Goal: Task Accomplishment & Management: Manage account settings

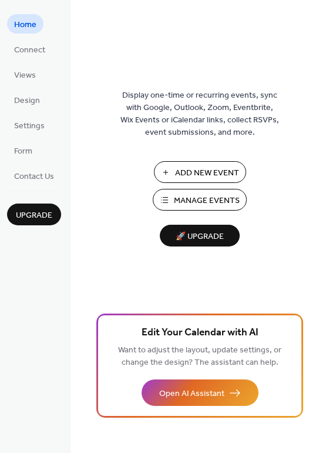
click at [193, 209] on button "Manage Events" at bounding box center [200, 200] width 94 height 22
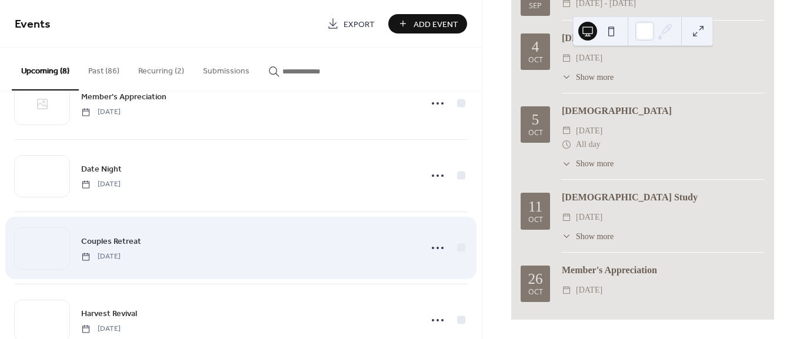
scroll to position [196, 0]
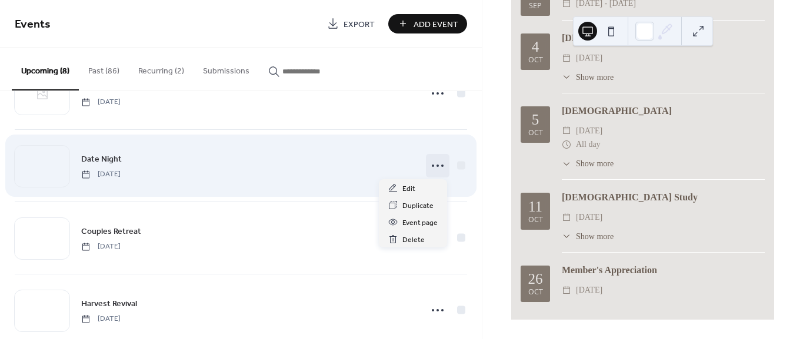
click at [429, 164] on icon at bounding box center [437, 165] width 19 height 19
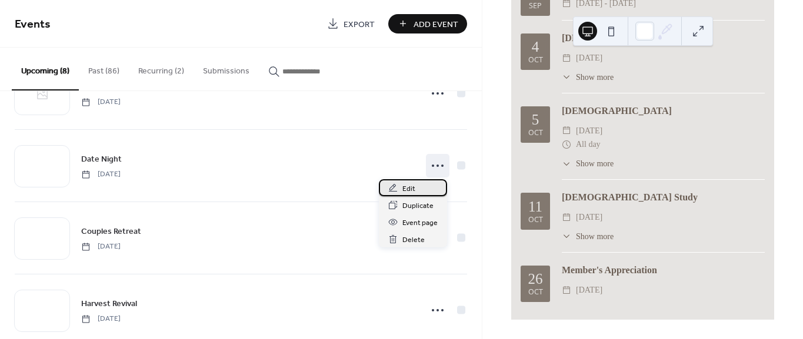
click at [411, 185] on span "Edit" at bounding box center [408, 189] width 13 height 12
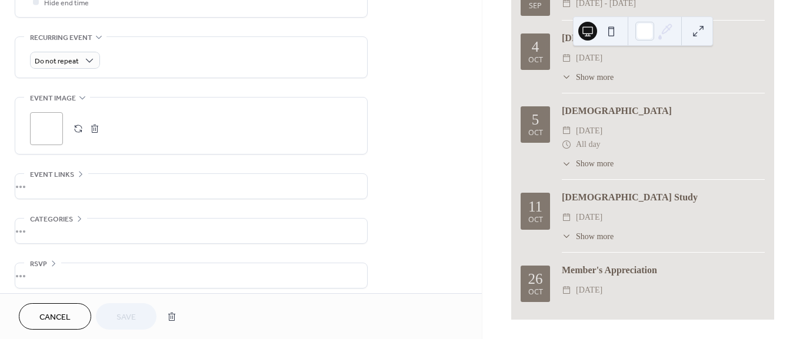
scroll to position [492, 0]
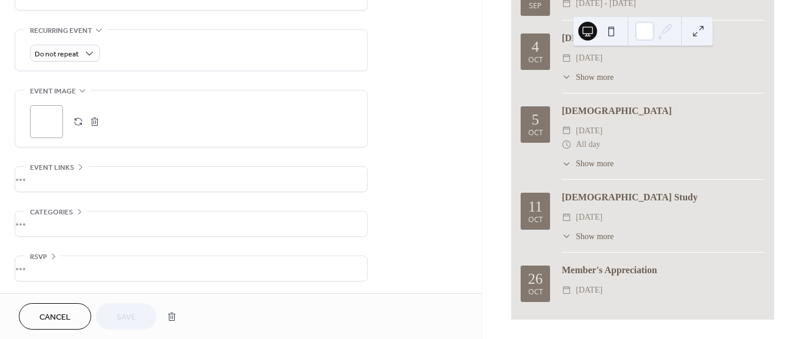
click at [69, 174] on div "•••" at bounding box center [191, 179] width 352 height 25
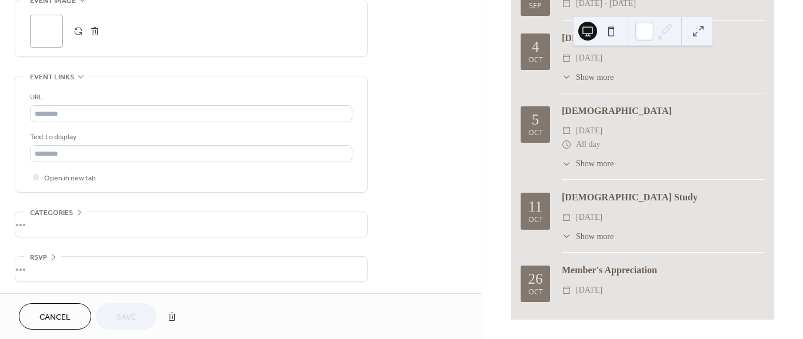
scroll to position [583, 0]
click at [56, 317] on span "Cancel" at bounding box center [54, 318] width 31 height 12
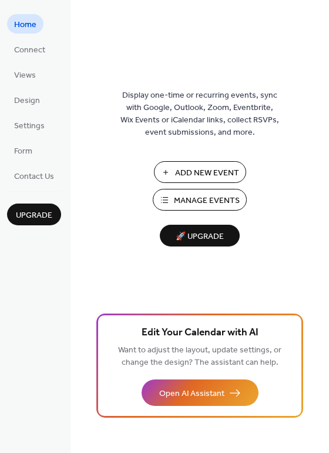
click at [210, 211] on div "Add New Event Manage Events 🚀 Upgrade" at bounding box center [200, 203] width 118 height 85
click at [210, 207] on span "Manage Events" at bounding box center [207, 201] width 66 height 12
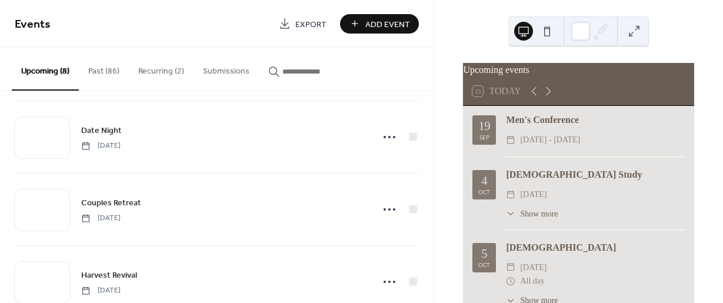
scroll to position [215, 0]
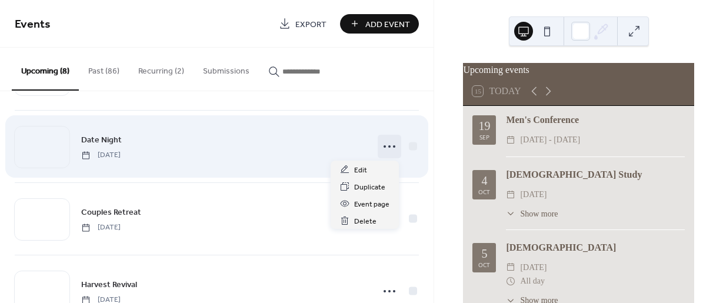
click at [390, 145] on icon at bounding box center [389, 146] width 19 height 19
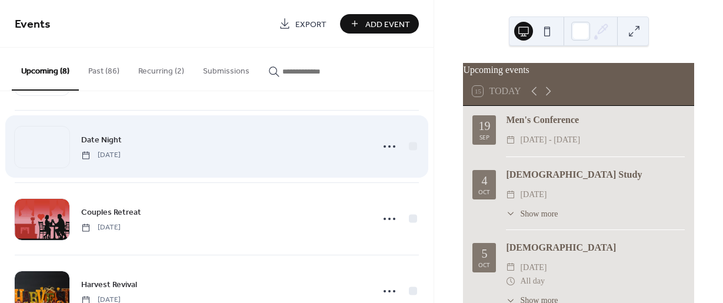
click at [314, 144] on div "Date Night Saturday, November 1, 2025" at bounding box center [223, 146] width 285 height 26
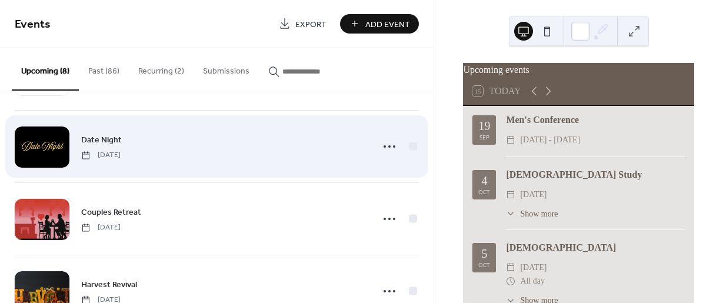
click at [314, 144] on div "Date Night Saturday, November 1, 2025" at bounding box center [223, 146] width 285 height 26
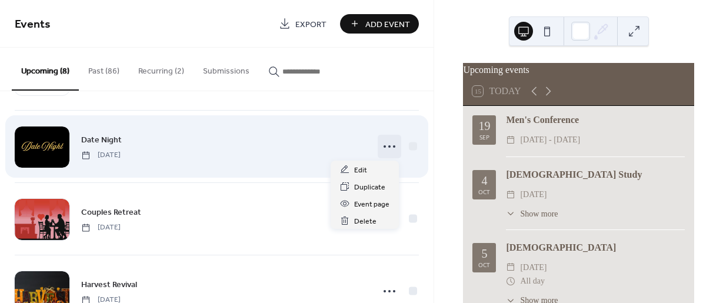
click at [392, 145] on icon at bounding box center [389, 146] width 19 height 19
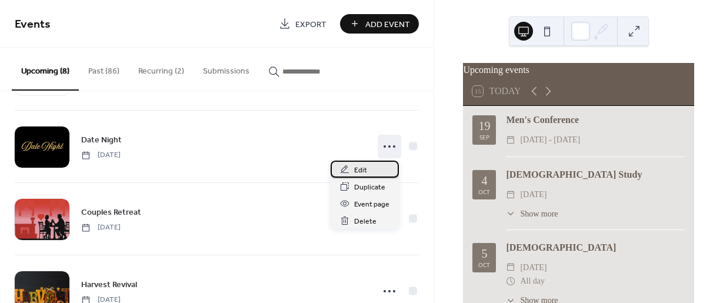
click at [368, 165] on div "Edit" at bounding box center [365, 169] width 68 height 17
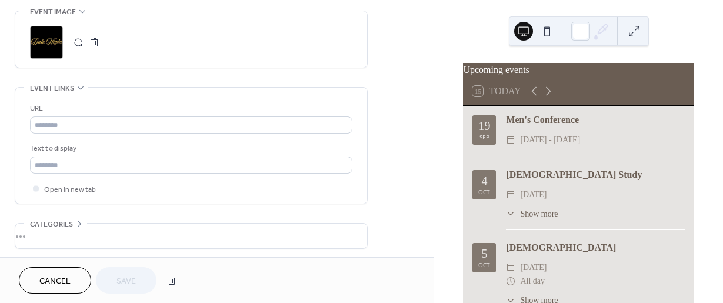
scroll to position [572, 0]
click at [78, 46] on button "button" at bounding box center [78, 42] width 16 height 16
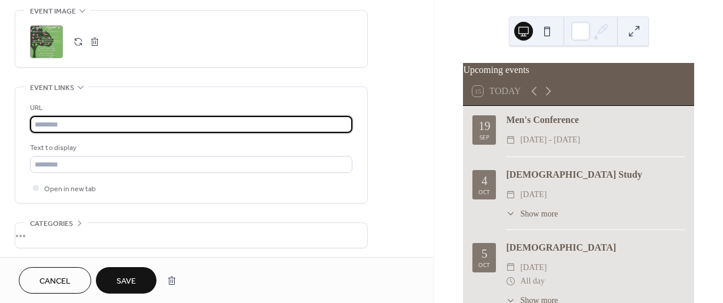
click at [114, 126] on input "text" at bounding box center [191, 124] width 322 height 17
paste input "**********"
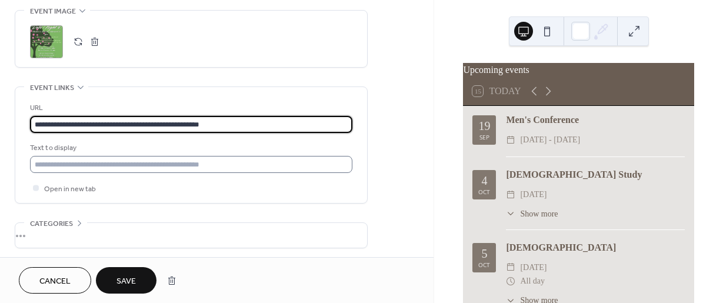
type input "**********"
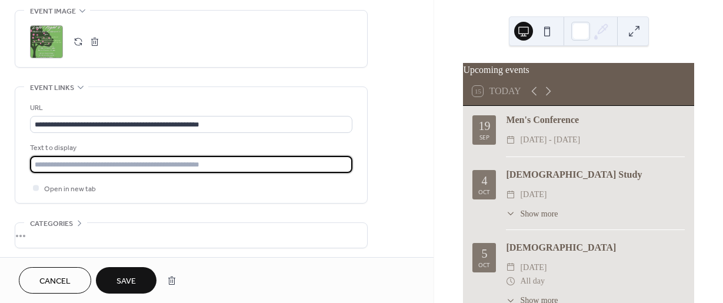
click at [216, 164] on input "text" at bounding box center [191, 164] width 322 height 17
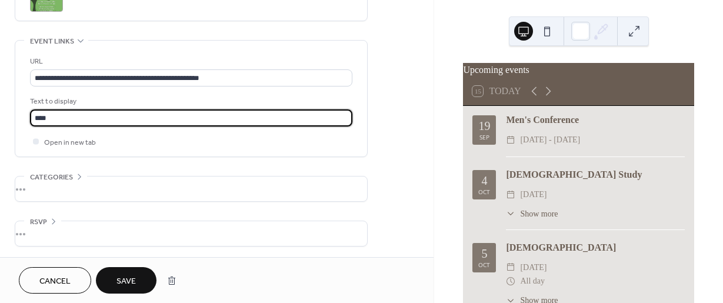
scroll to position [619, 0]
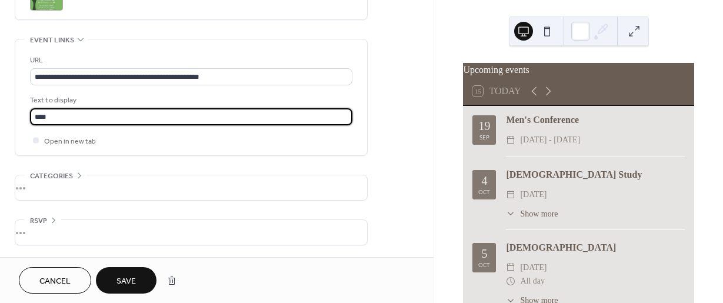
type input "****"
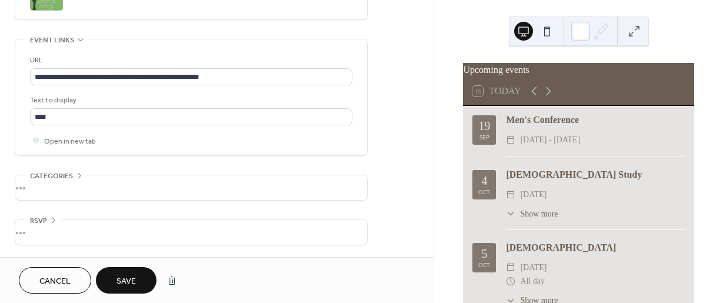
click at [119, 267] on button "Save" at bounding box center [126, 280] width 61 height 26
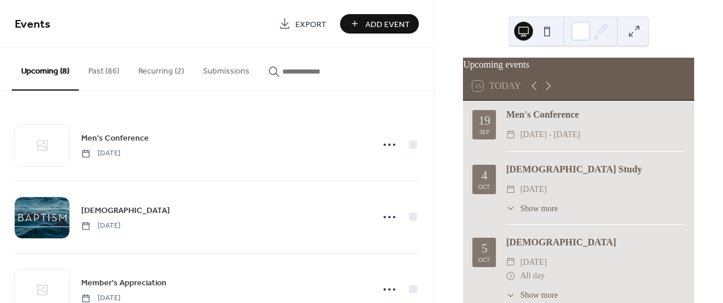
scroll to position [2, 0]
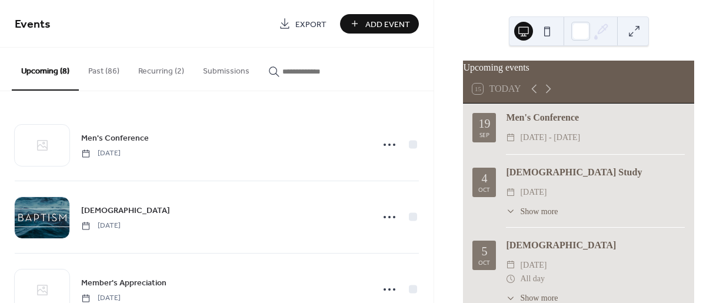
click at [151, 76] on button "Recurring (2)" at bounding box center [161, 69] width 65 height 42
